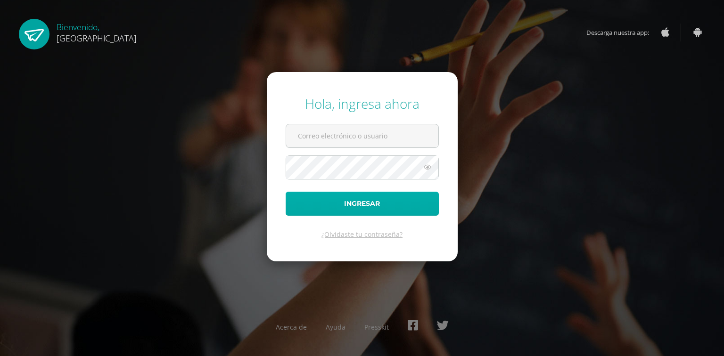
type input "[EMAIL_ADDRESS][DOMAIN_NAME]"
click at [357, 207] on button "Ingresar" at bounding box center [362, 204] width 153 height 24
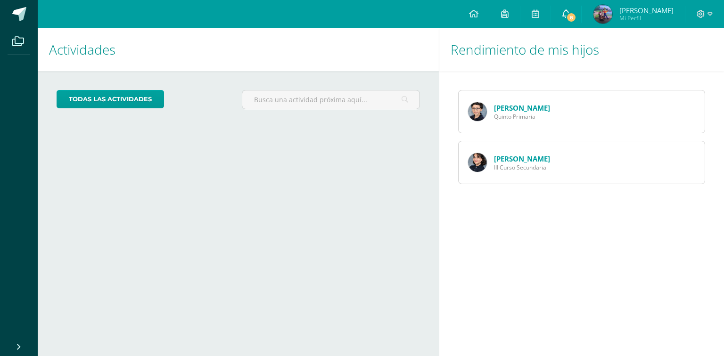
click at [576, 13] on span "8" at bounding box center [571, 17] width 10 height 10
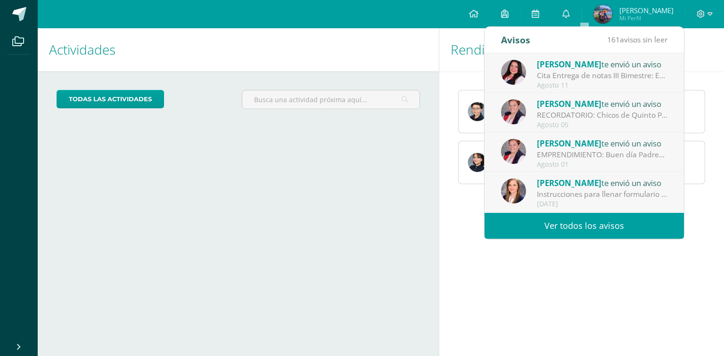
click at [569, 74] on div "Cita Entrega de notas III Bimestre: Estimados padres de familia: Adjunto encont…" at bounding box center [602, 75] width 131 height 11
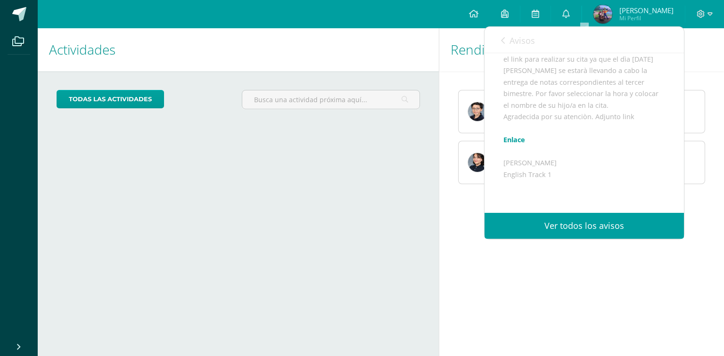
scroll to position [90, 0]
click at [515, 151] on link "Enlace" at bounding box center [514, 146] width 22 height 9
click at [712, 13] on div at bounding box center [704, 14] width 39 height 28
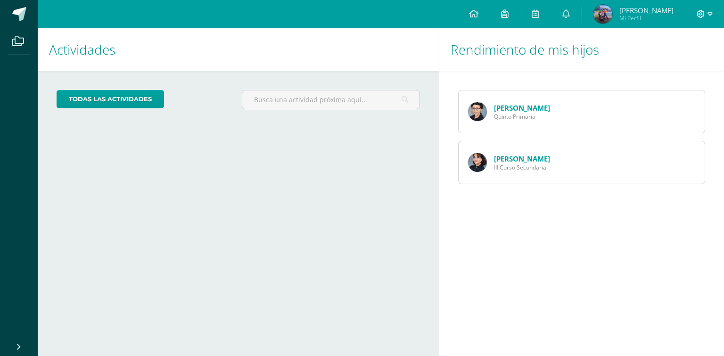
click at [707, 15] on icon at bounding box center [709, 14] width 5 height 8
click at [674, 67] on span "Cerrar sesión" at bounding box center [680, 64] width 42 height 9
